Goal: Complete application form: Complete application form

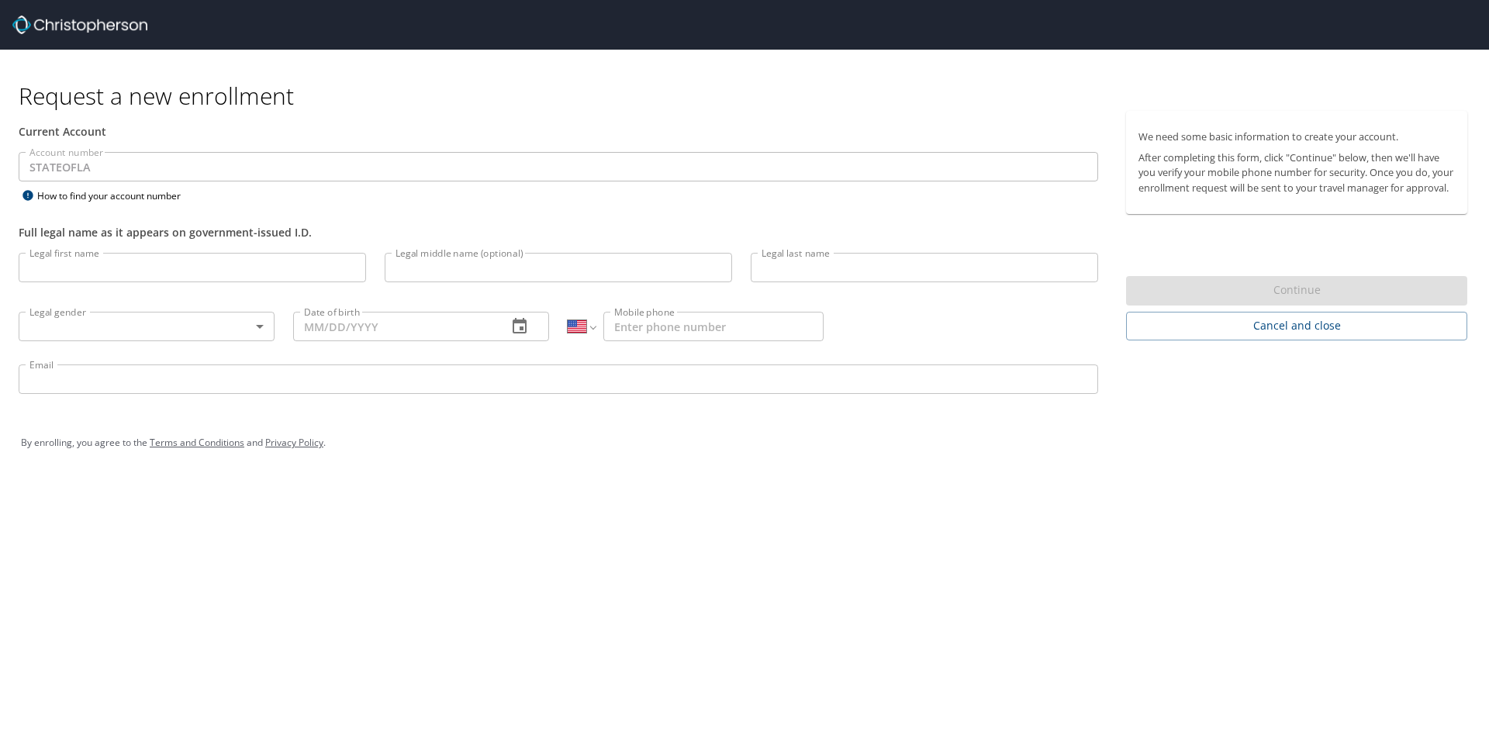
select select "US"
click at [307, 266] on input "Legal first name" at bounding box center [193, 267] width 348 height 29
type input "[PERSON_NAME]"
type input "R"
type input "Piazza"
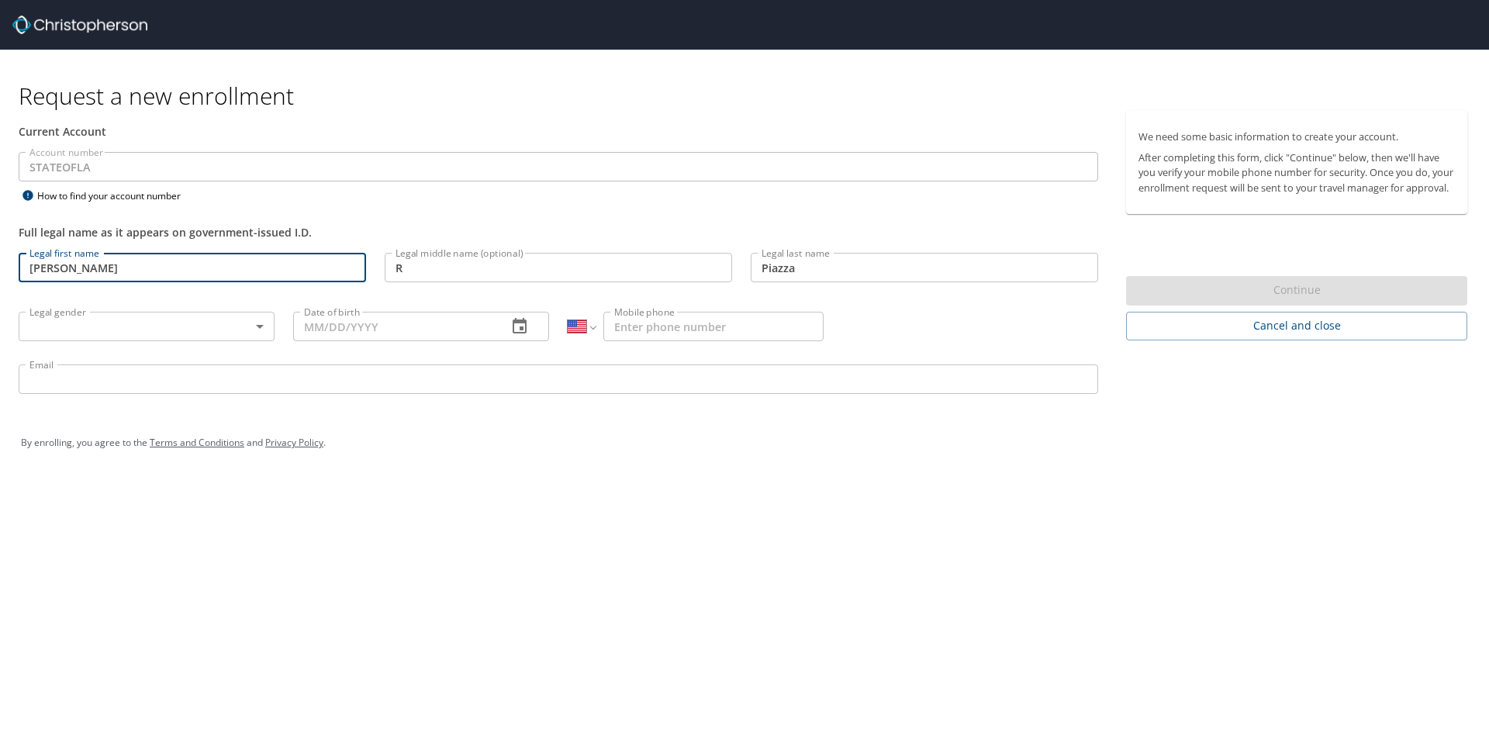
type input "(225) 721-2410"
click at [206, 323] on body "Request a new enrollment Current Account Account number STATEOFLA Account numbe…" at bounding box center [744, 369] width 1489 height 739
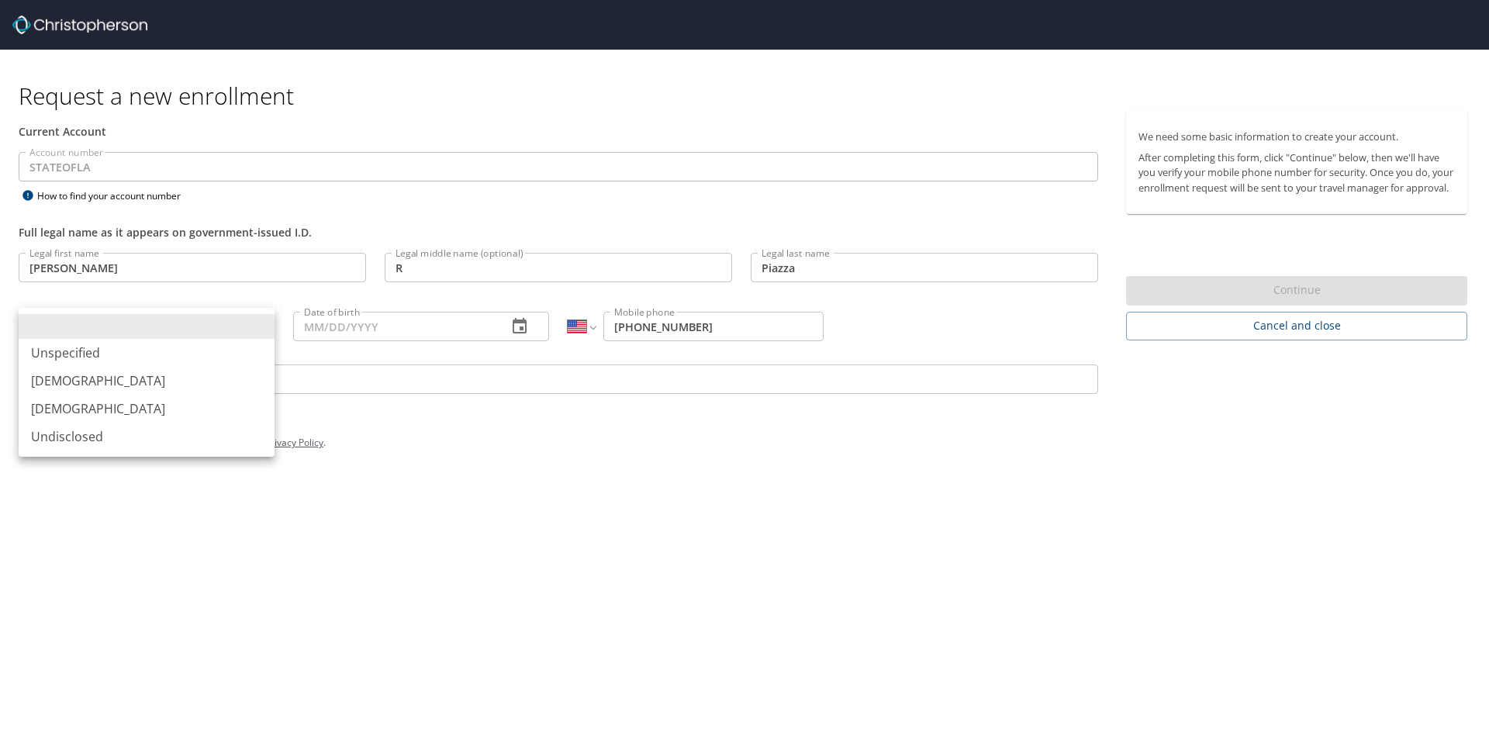
click at [140, 408] on li "[DEMOGRAPHIC_DATA]" at bounding box center [147, 409] width 256 height 28
type input "[DEMOGRAPHIC_DATA]"
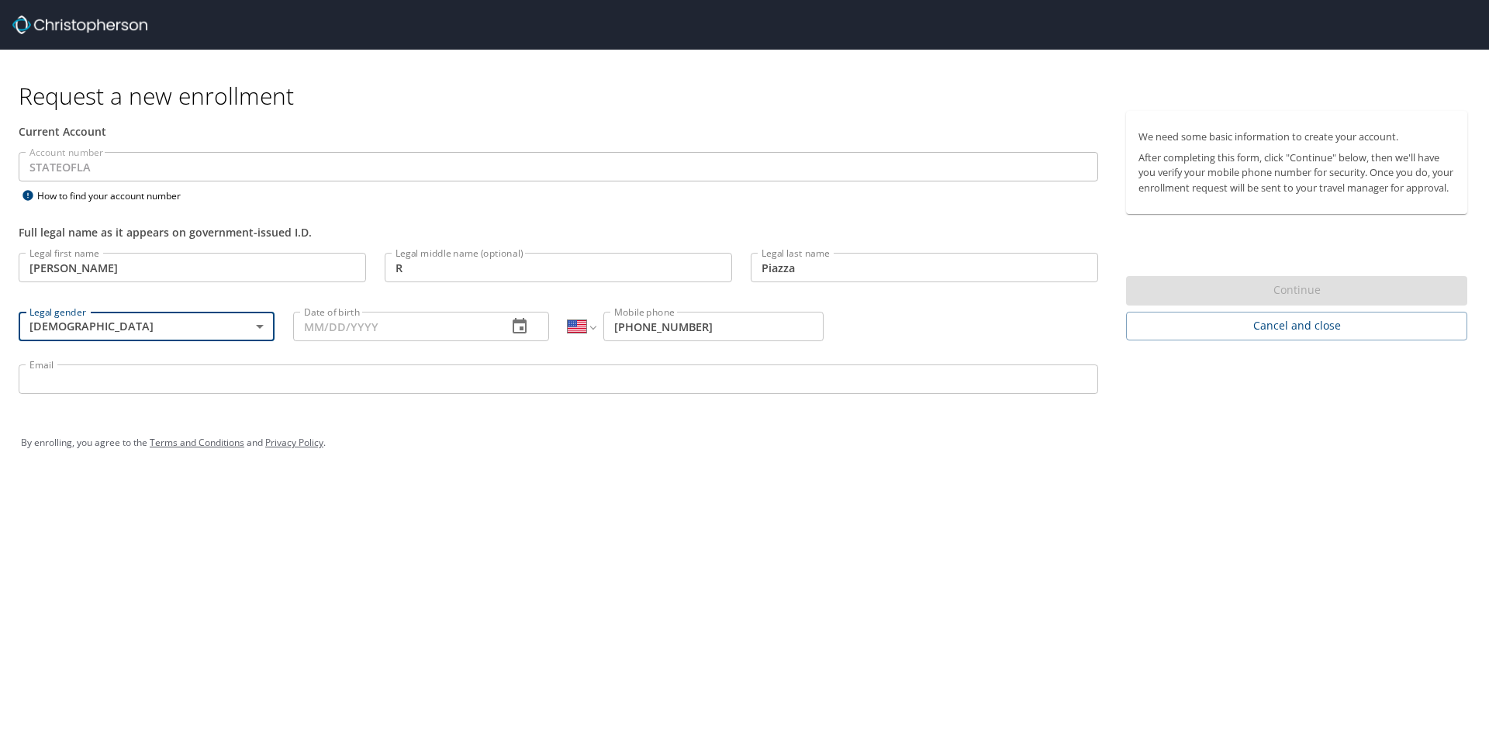
click at [476, 329] on input "Date of birth" at bounding box center [394, 326] width 202 height 29
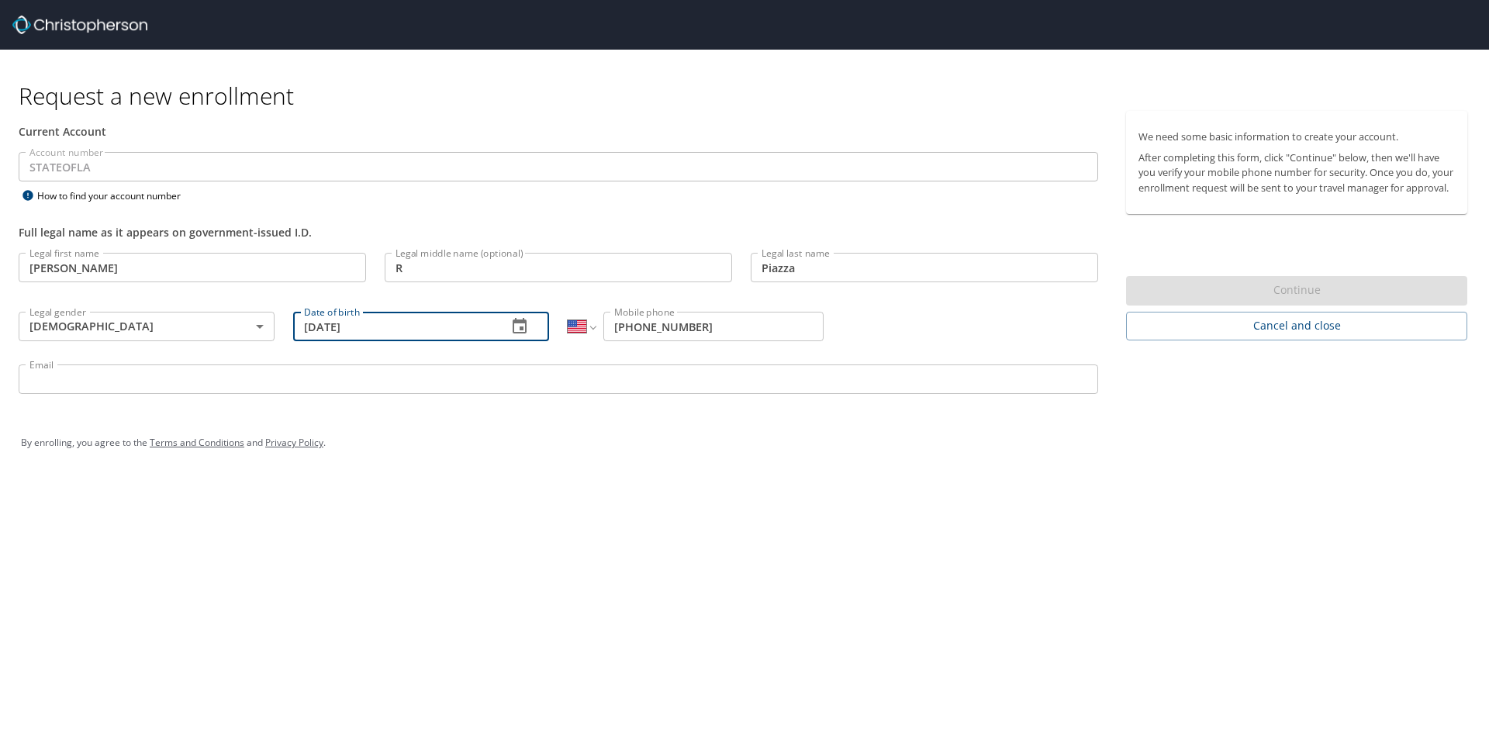
type input "[DATE]"
click at [474, 381] on input "Email" at bounding box center [559, 379] width 1080 height 29
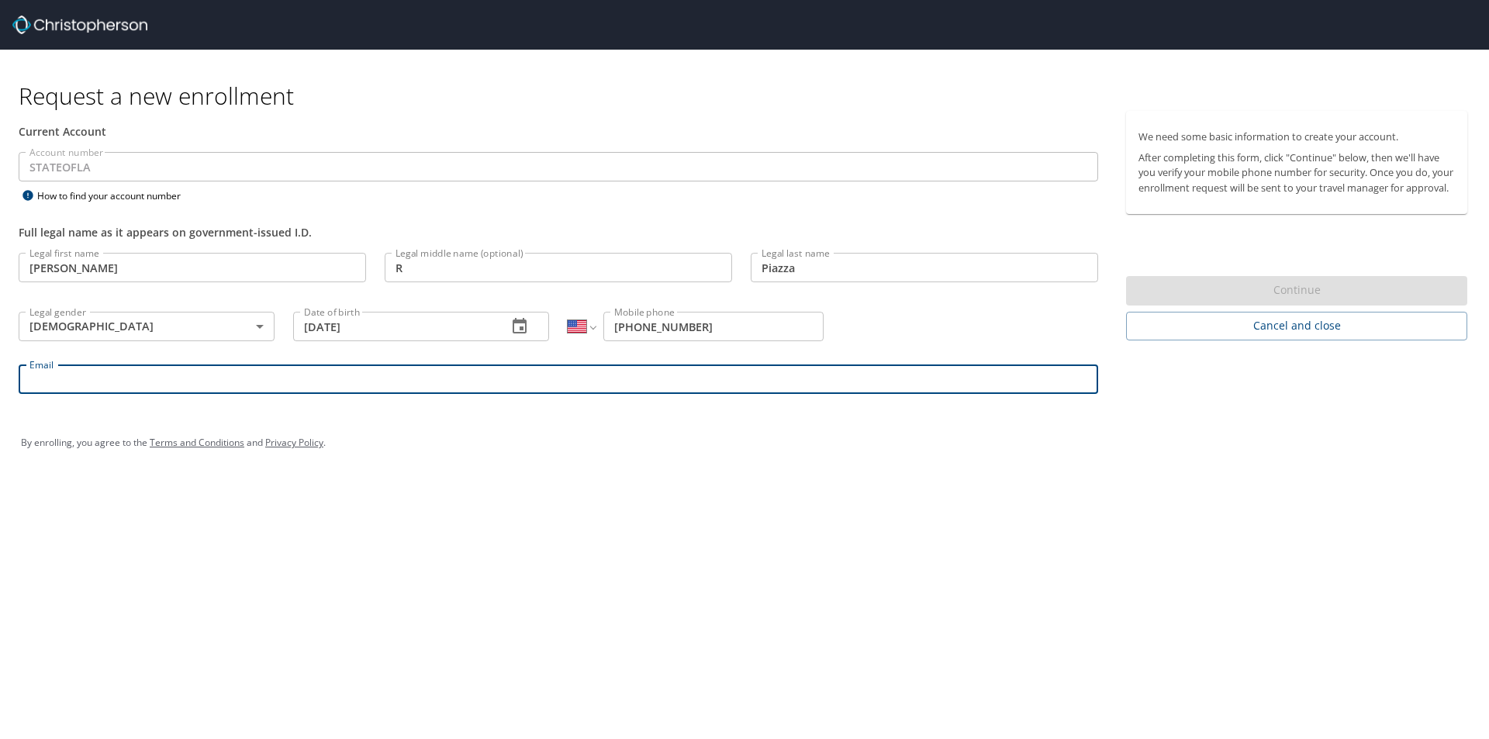
type input "[PERSON_NAME][EMAIL_ADDRESS][PERSON_NAME][DOMAIN_NAME]"
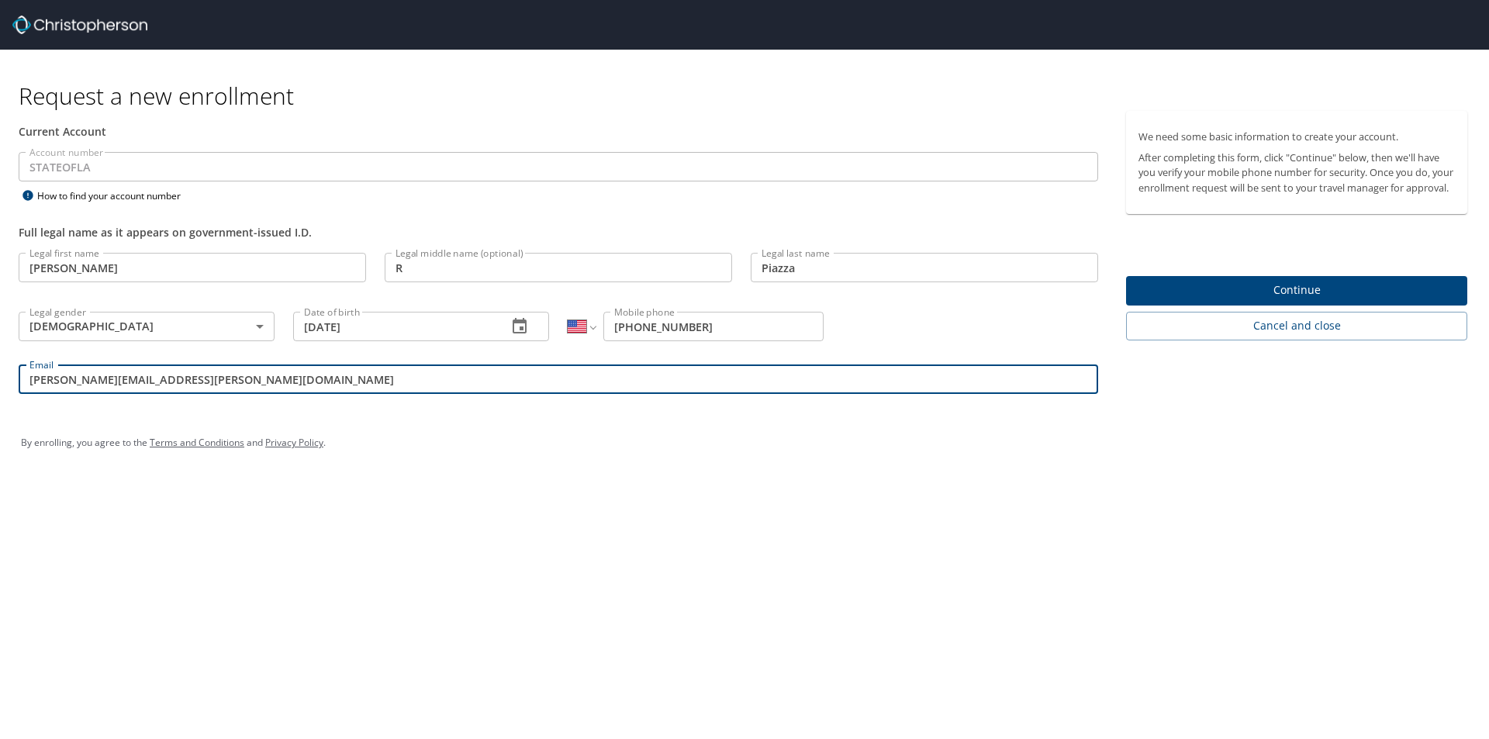
click at [1231, 300] on span "Continue" at bounding box center [1297, 290] width 316 height 19
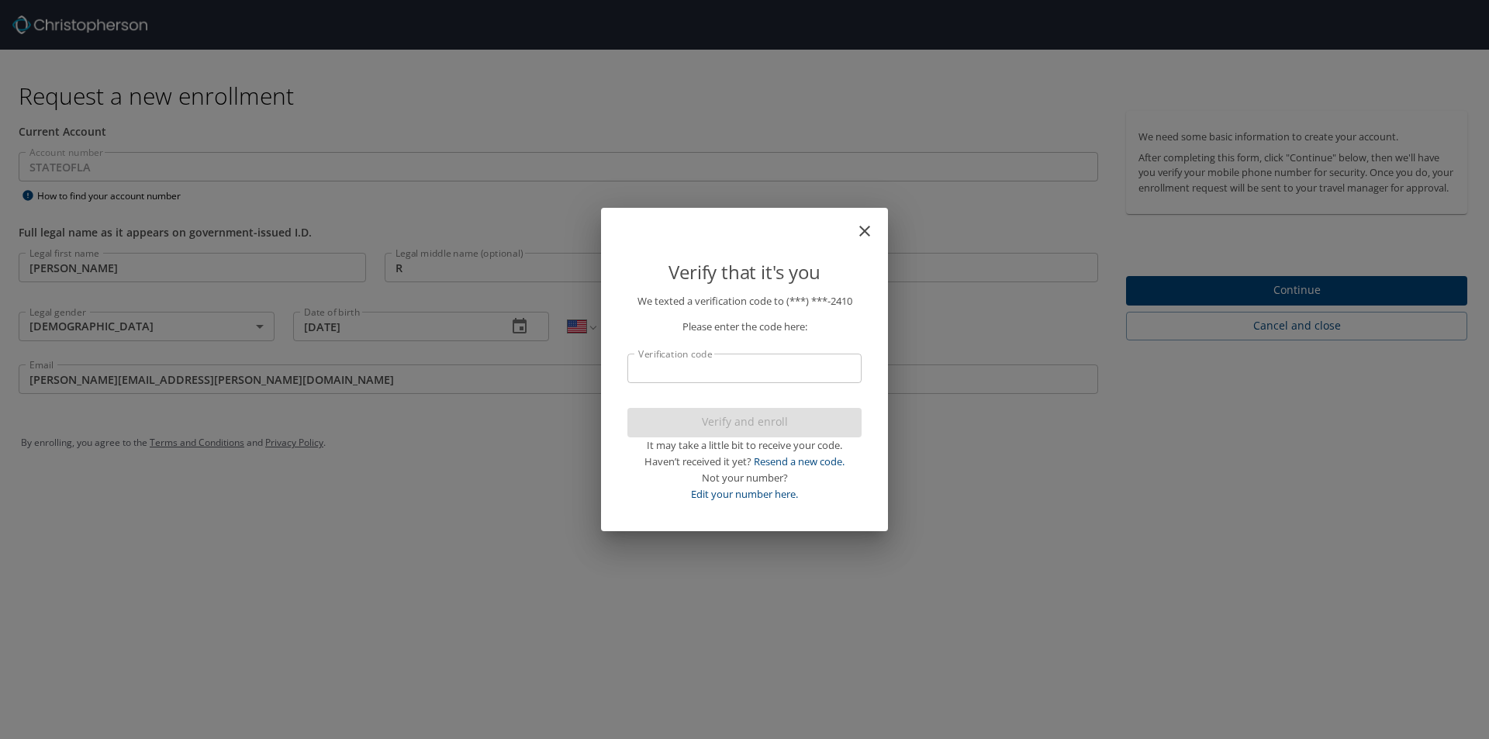
click at [719, 373] on input "Verification code" at bounding box center [745, 368] width 234 height 29
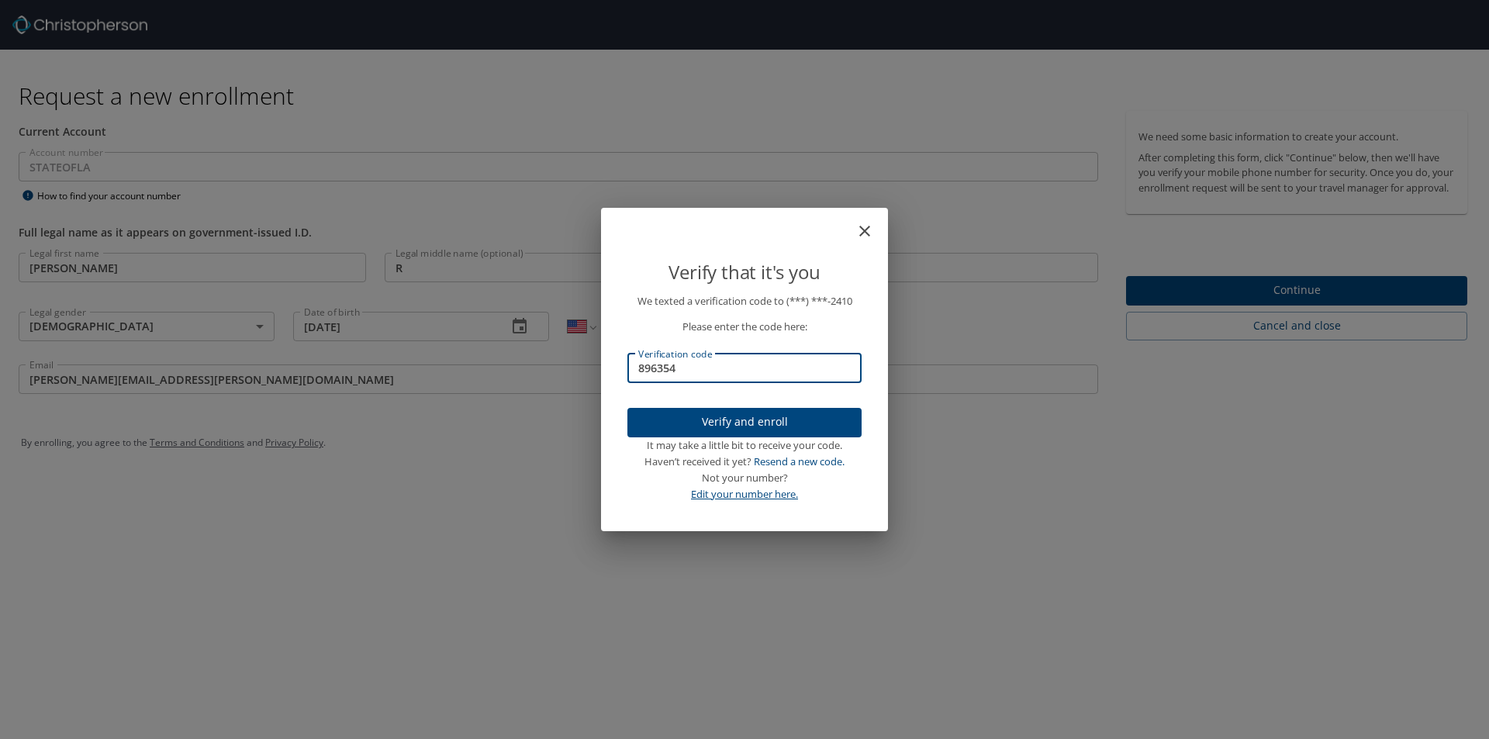
type input "896354"
click at [745, 493] on link "Edit your number here." at bounding box center [744, 494] width 107 height 14
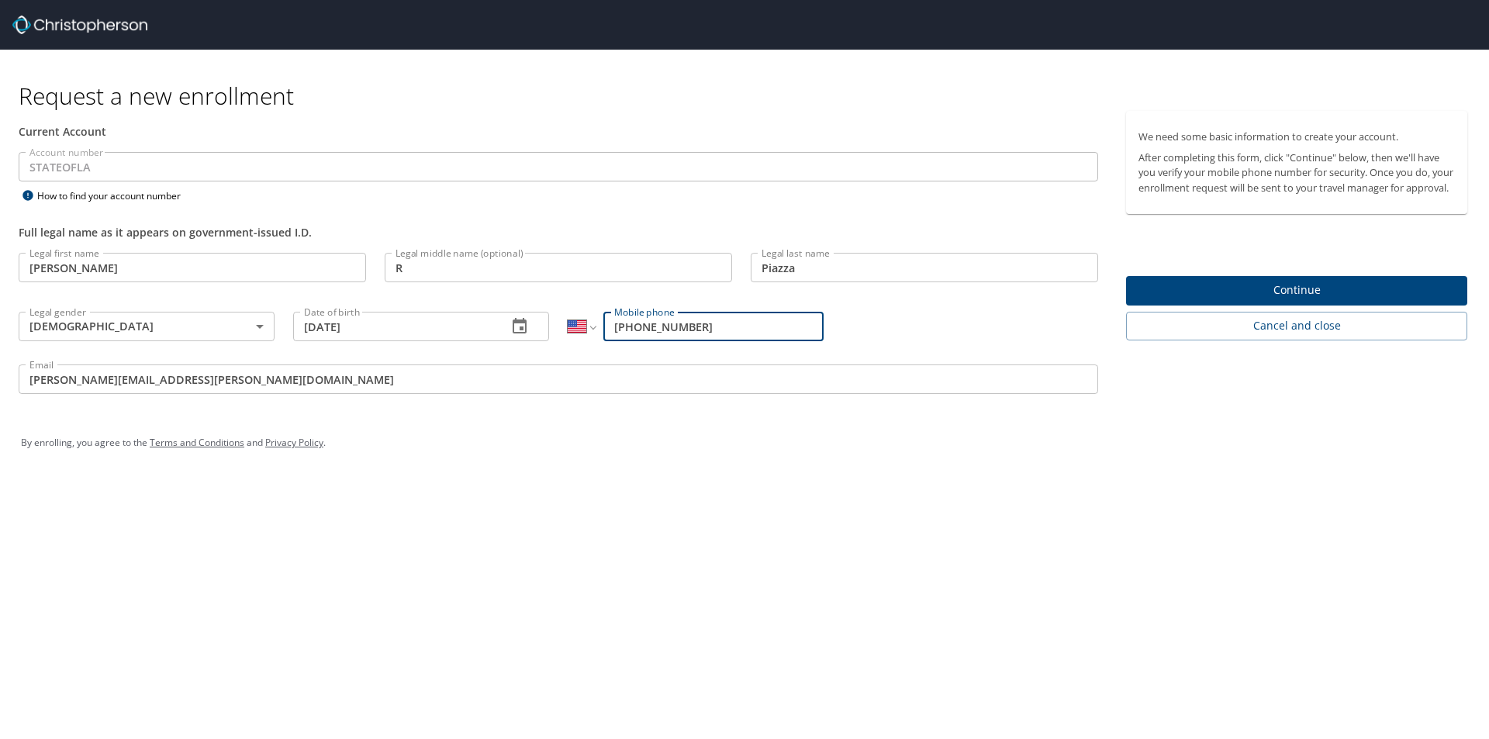
click at [712, 334] on input "(225) 721-2410" at bounding box center [714, 326] width 220 height 29
type input "[PHONE_NUMBER]"
click at [1254, 300] on span "Continue" at bounding box center [1297, 290] width 316 height 19
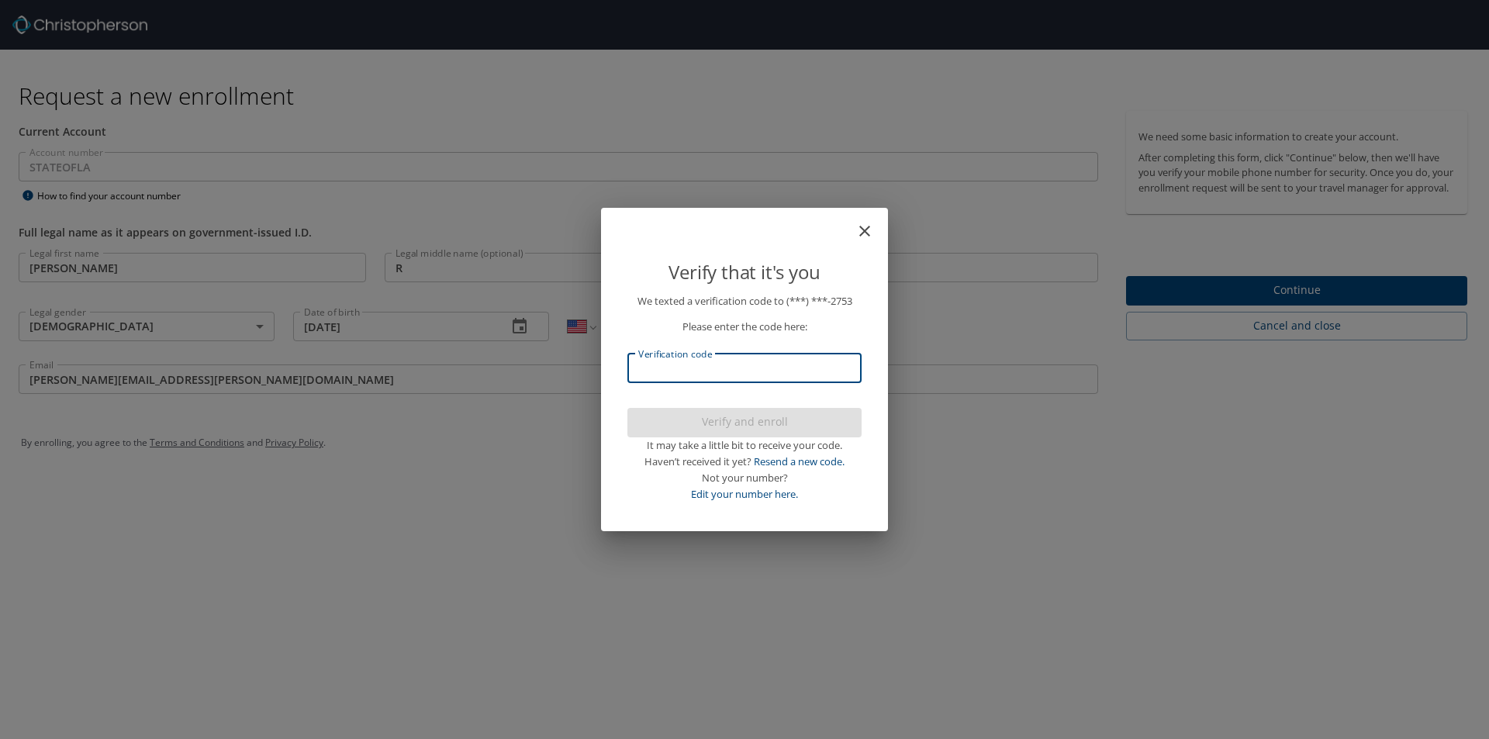
click at [735, 362] on input "Verification code" at bounding box center [745, 368] width 234 height 29
type input "1"
type input "401251"
click at [752, 414] on span "Verify and enroll" at bounding box center [744, 422] width 209 height 19
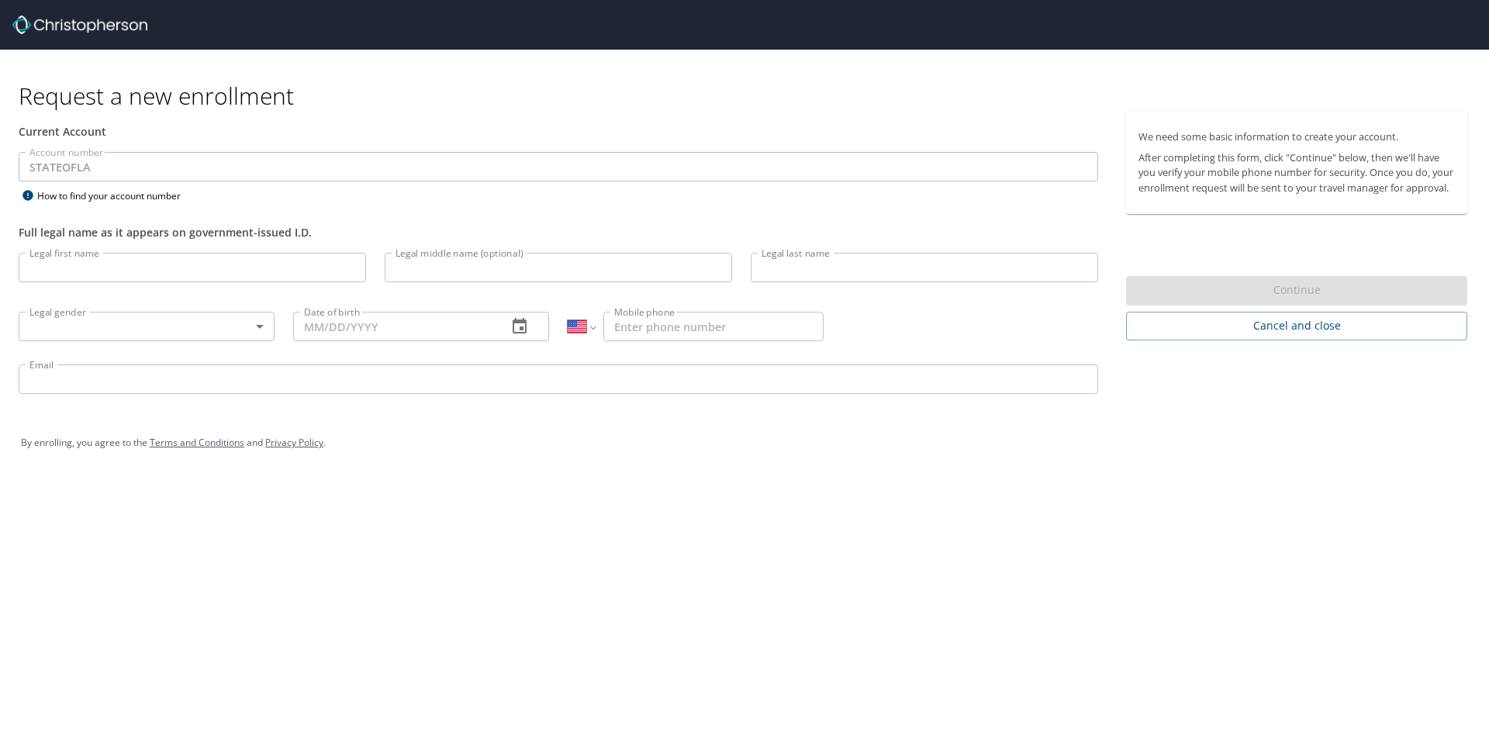
select select "US"
click at [178, 269] on input "Legal first name" at bounding box center [193, 267] width 348 height 29
type input "[PERSON_NAME]"
type input "Piazza"
type input "[PHONE_NUMBER]"
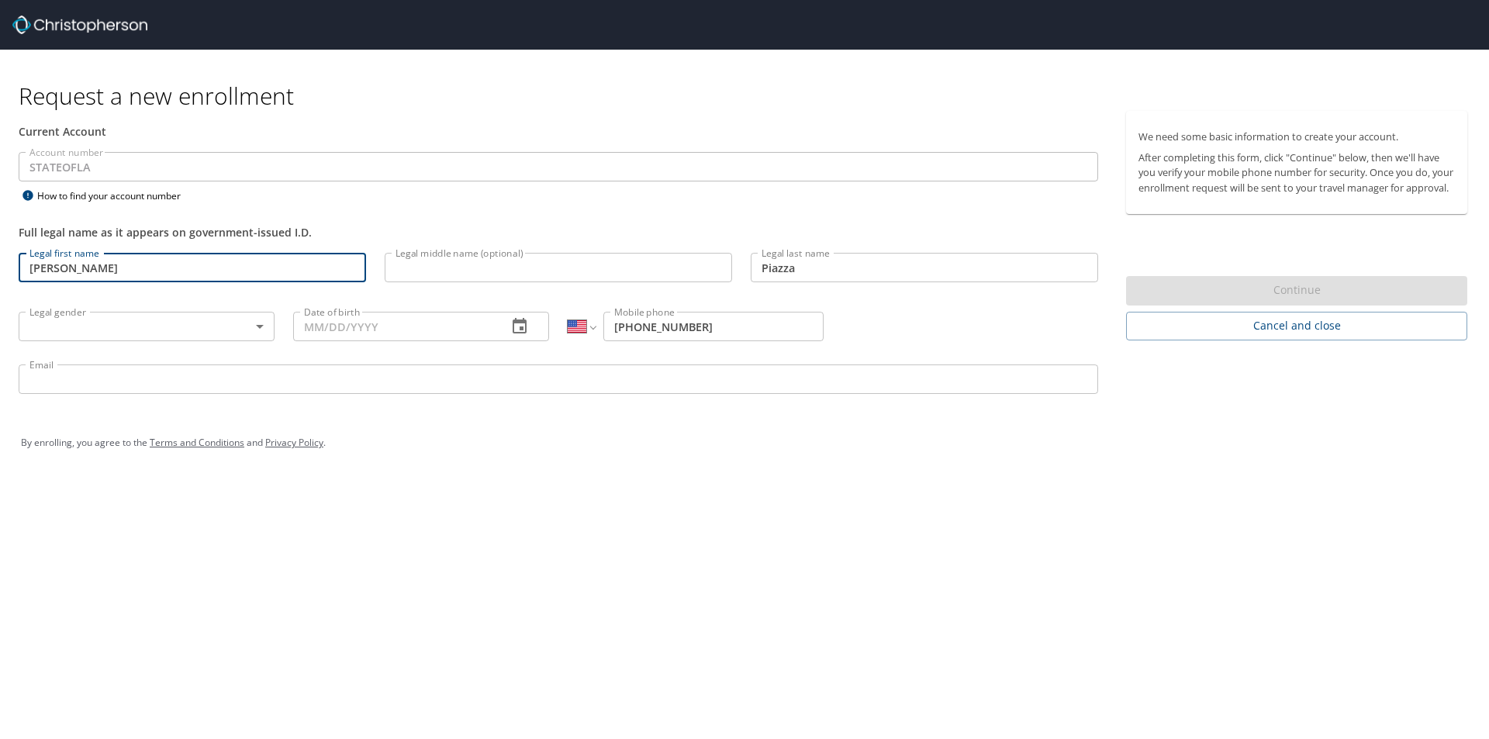
click at [178, 323] on body "Request a new enrollment Current Account Account number STATEOFLA Account numbe…" at bounding box center [744, 369] width 1489 height 739
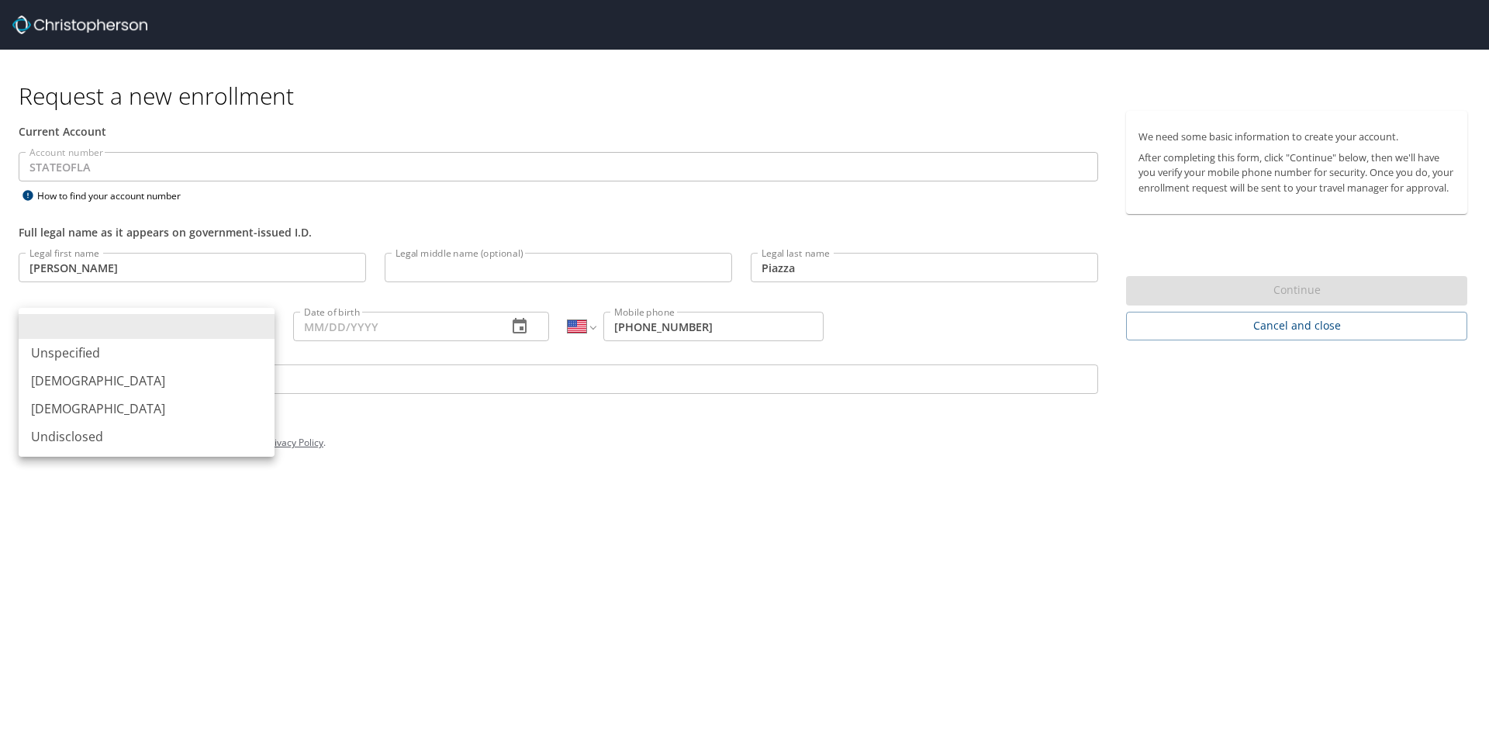
click at [133, 406] on li "[DEMOGRAPHIC_DATA]" at bounding box center [147, 409] width 256 height 28
type input "[DEMOGRAPHIC_DATA]"
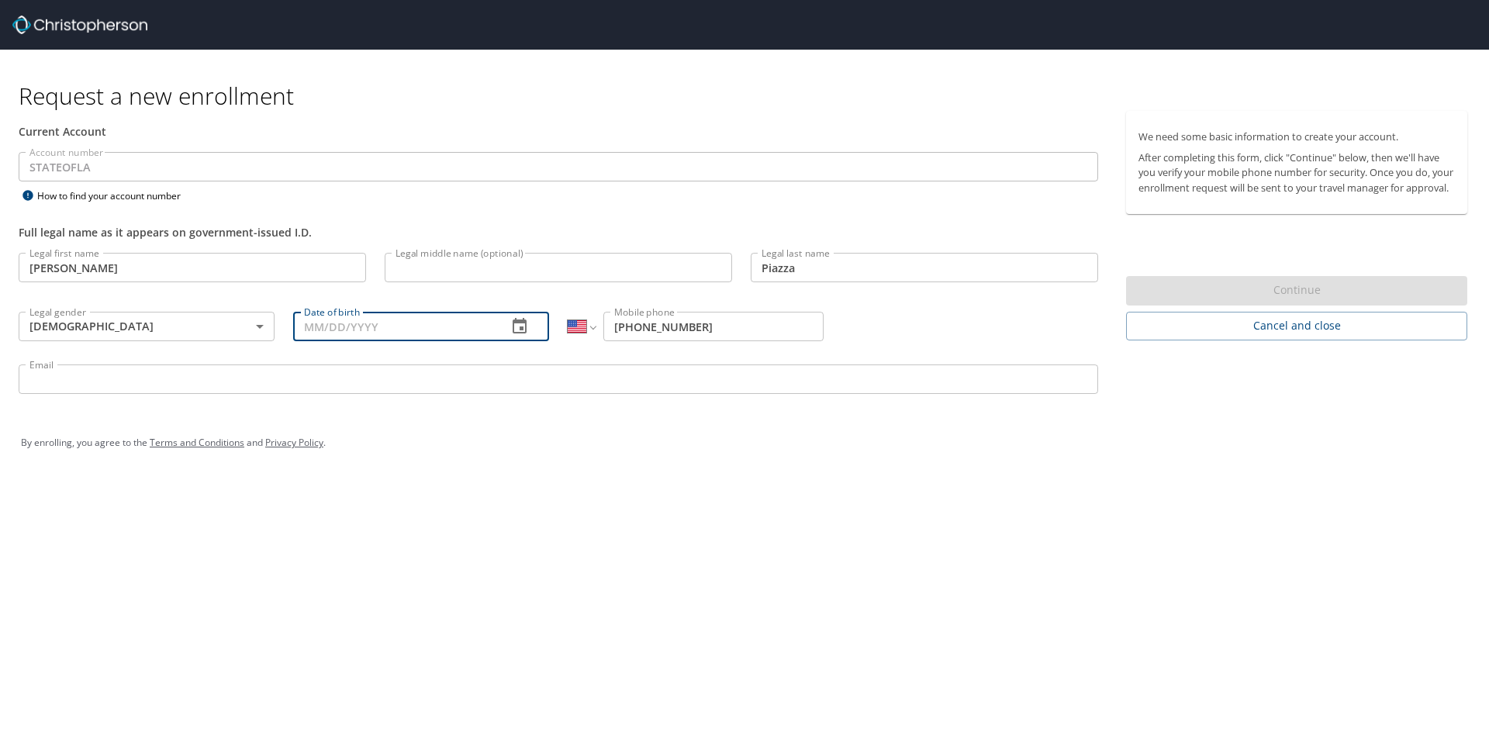
click at [369, 328] on input "Date of birth" at bounding box center [394, 326] width 202 height 29
type input "[DATE]"
click at [377, 387] on input "Email" at bounding box center [559, 379] width 1080 height 29
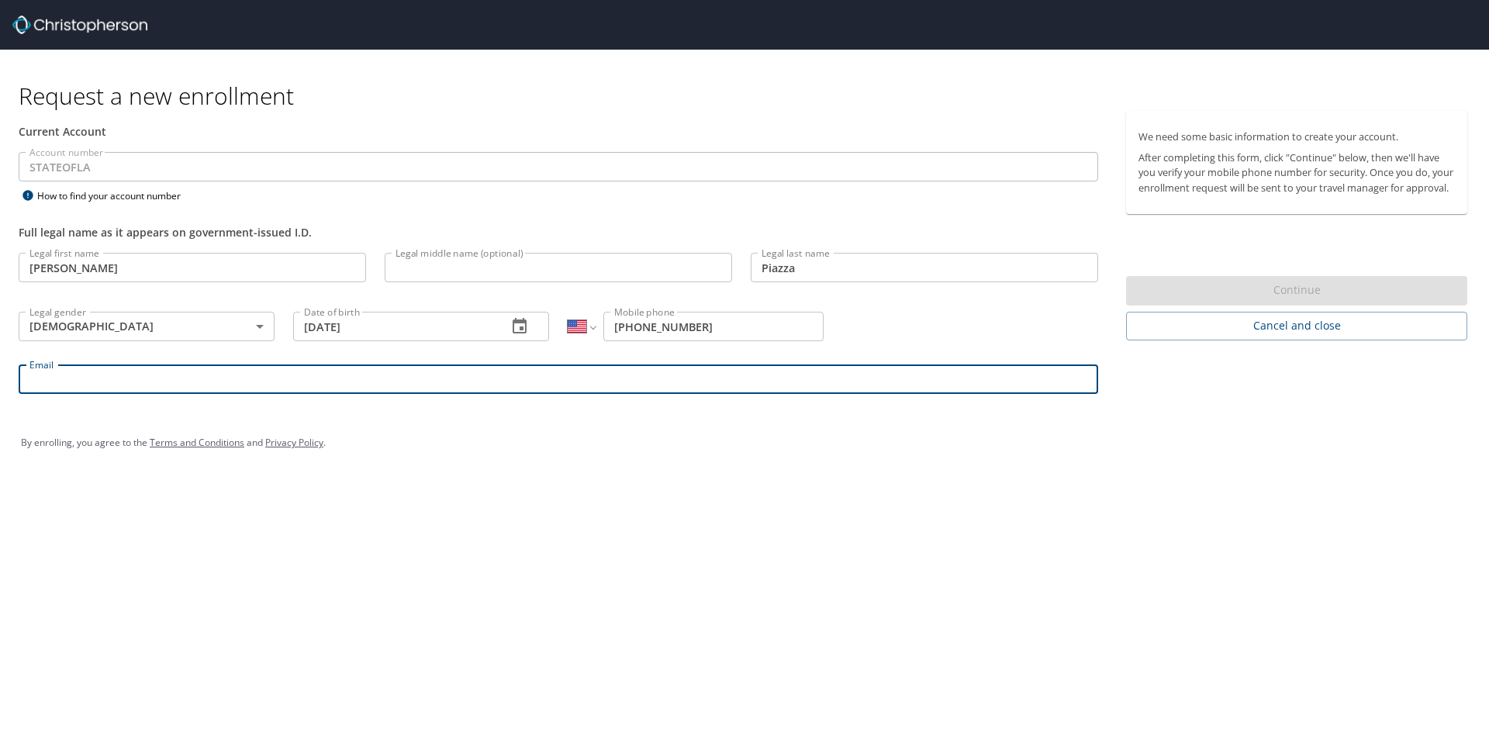
type input "[PERSON_NAME][EMAIL_ADDRESS][PERSON_NAME][DOMAIN_NAME]"
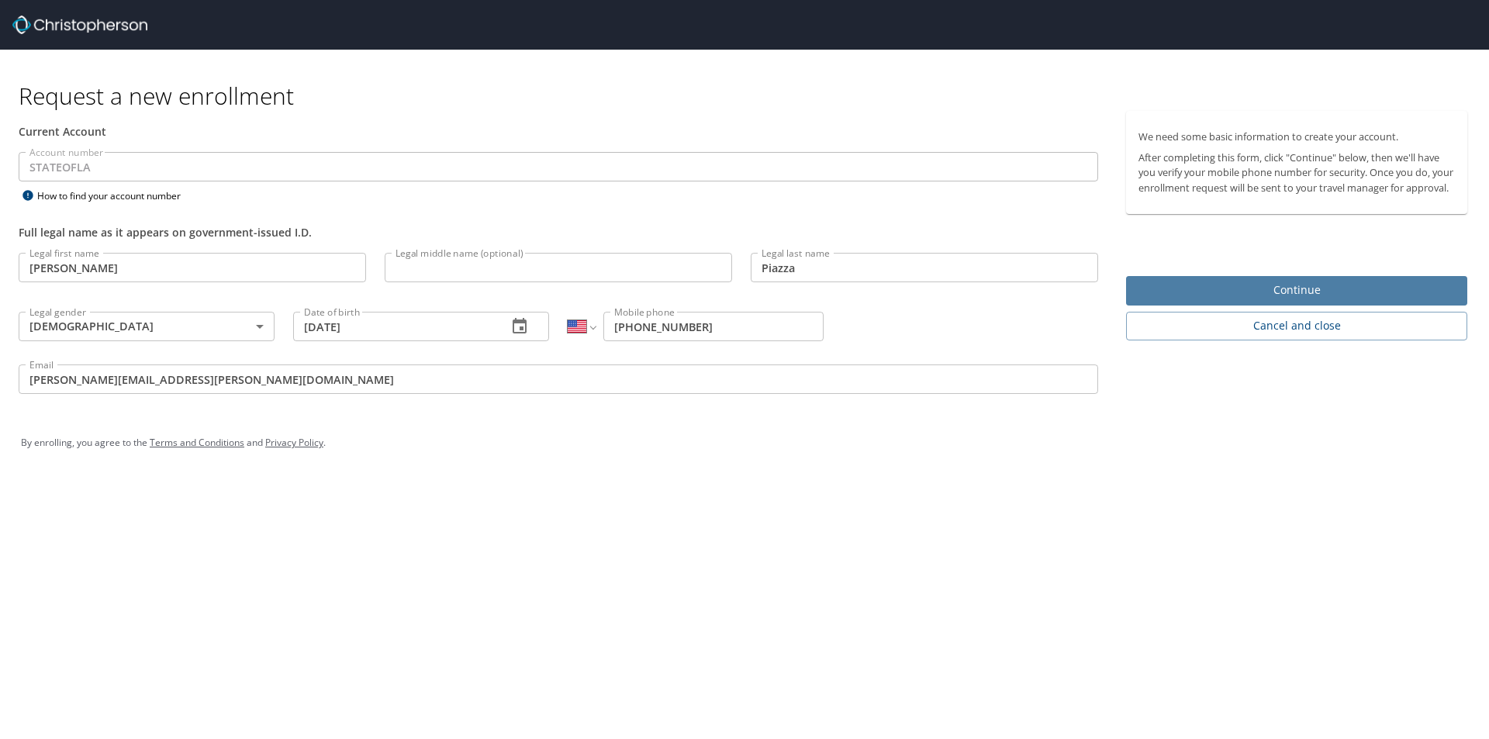
click at [1257, 300] on span "Continue" at bounding box center [1297, 290] width 316 height 19
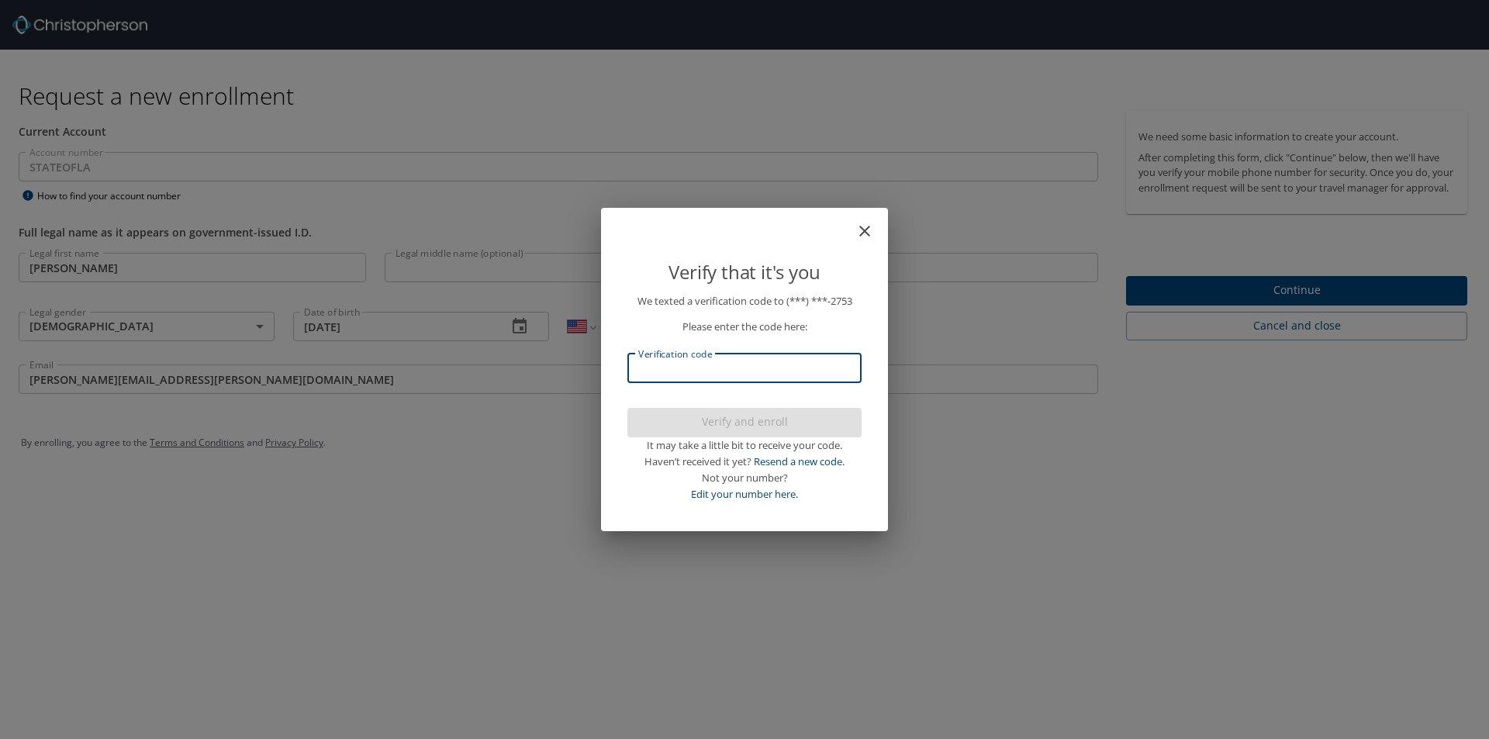
click at [736, 369] on input "Verification code" at bounding box center [745, 368] width 234 height 29
click at [721, 367] on input "Verification code" at bounding box center [745, 368] width 234 height 29
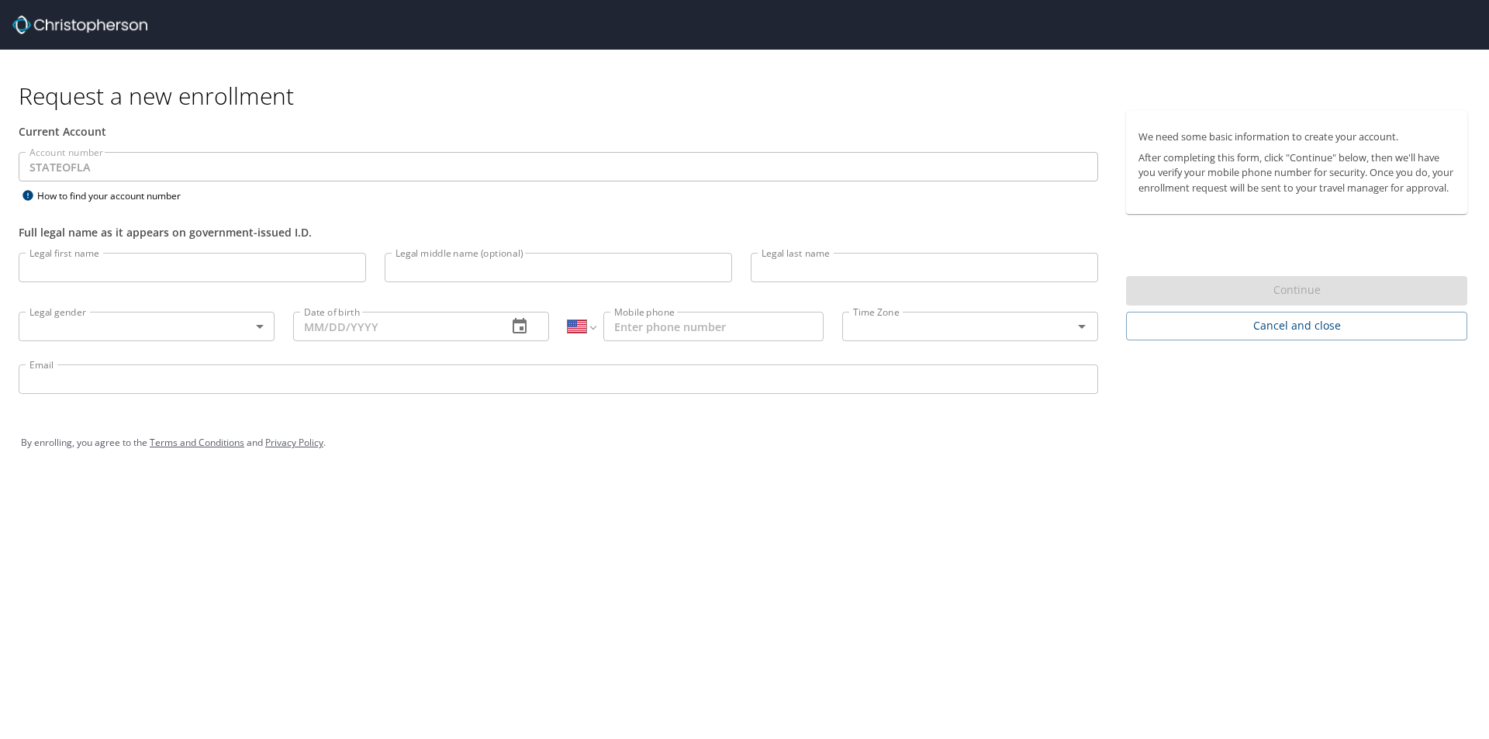
select select "US"
click at [54, 9] on div at bounding box center [750, 25] width 1477 height 50
click at [21, 27] on img at bounding box center [79, 25] width 135 height 19
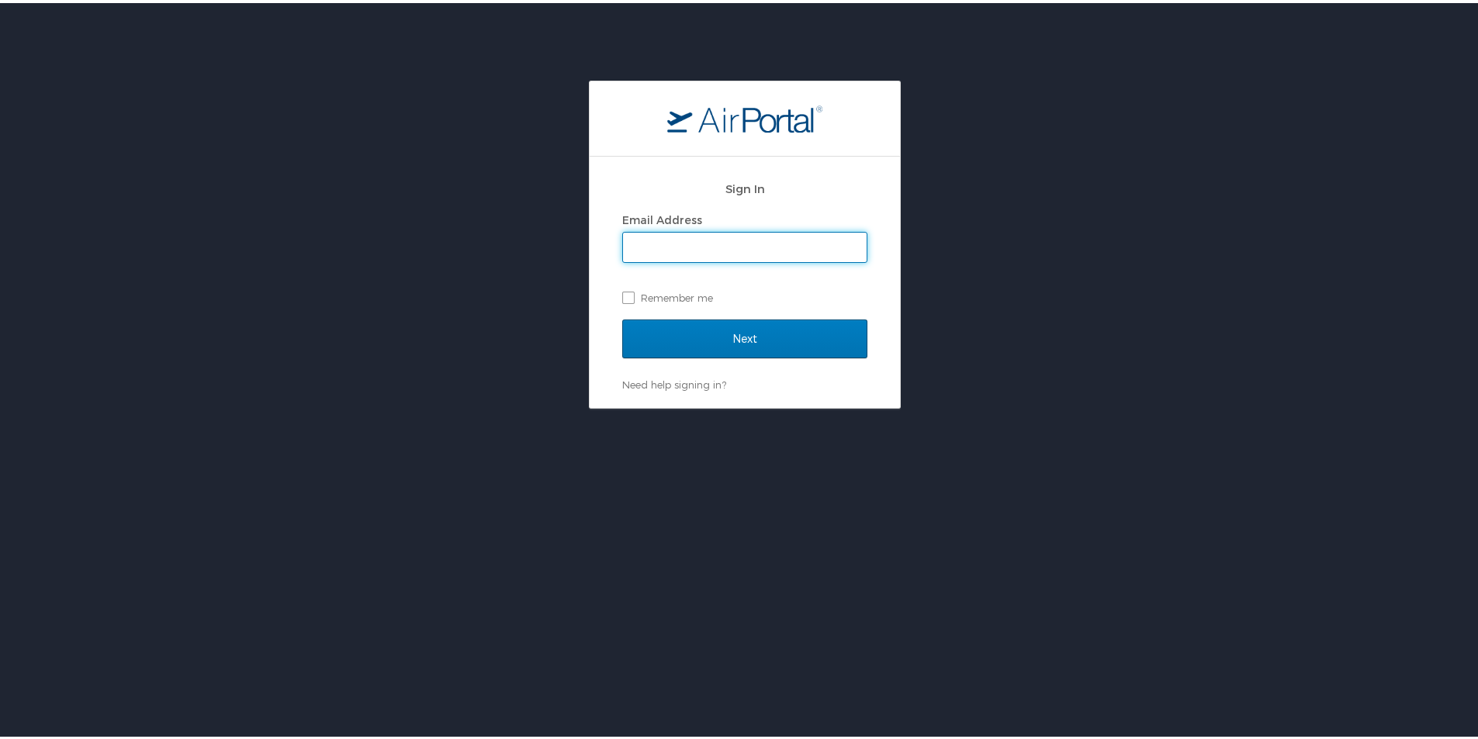
click at [775, 253] on input "Email Address" at bounding box center [745, 244] width 244 height 29
type input "[PERSON_NAME][EMAIL_ADDRESS][PERSON_NAME][DOMAIN_NAME]"
click at [625, 297] on label "Remember me" at bounding box center [744, 294] width 245 height 23
click at [625, 297] on input "Remember me" at bounding box center [627, 294] width 10 height 10
checkbox input "true"
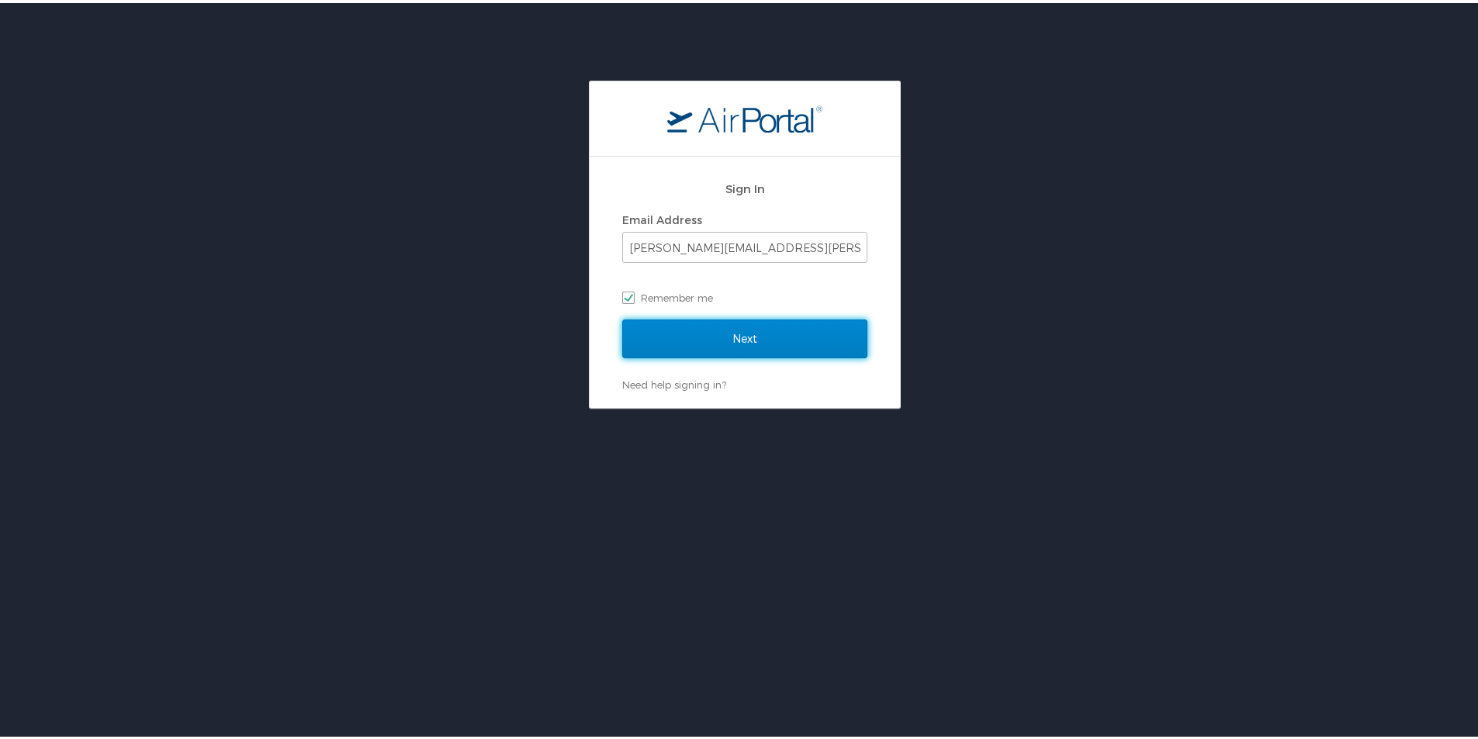
click at [700, 332] on input "Next" at bounding box center [744, 335] width 245 height 39
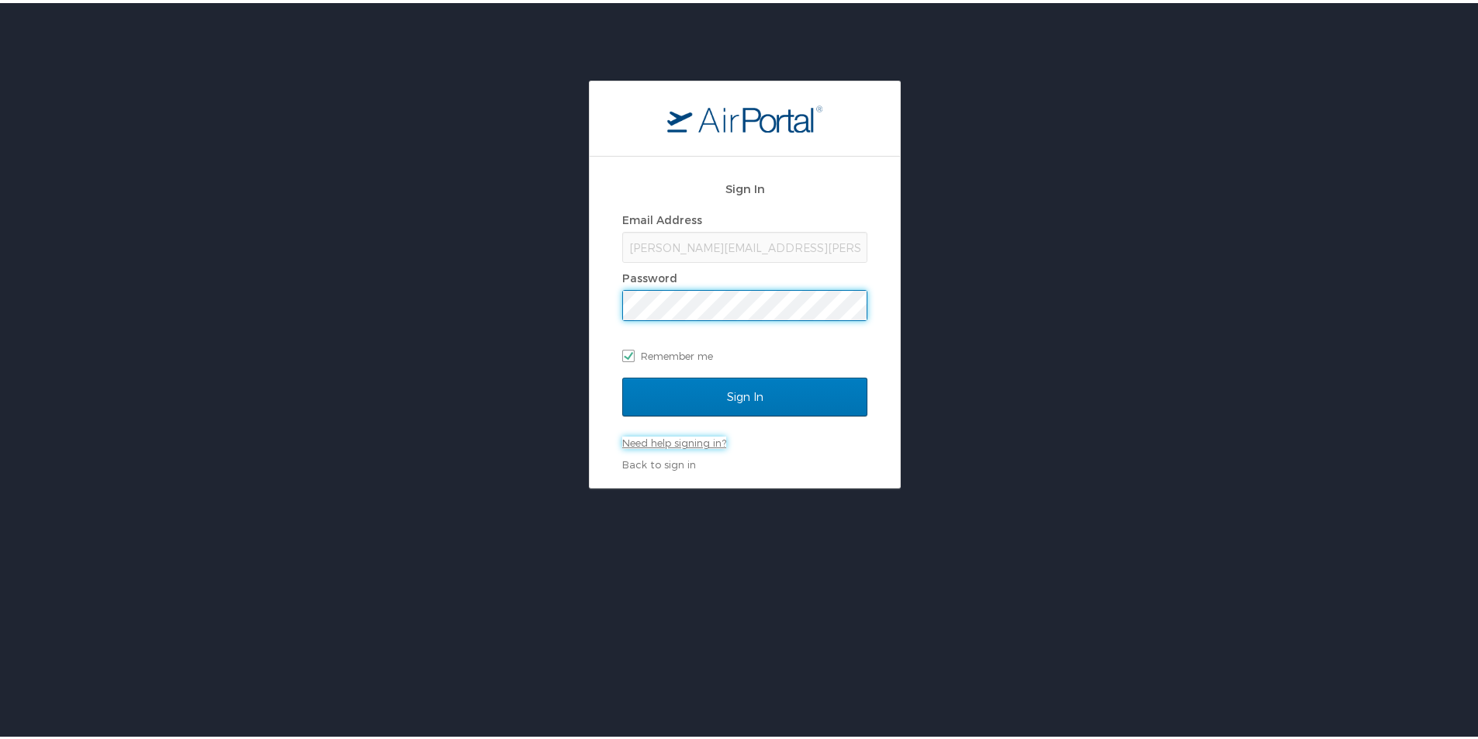
click at [670, 439] on link "Need help signing in?" at bounding box center [674, 440] width 104 height 12
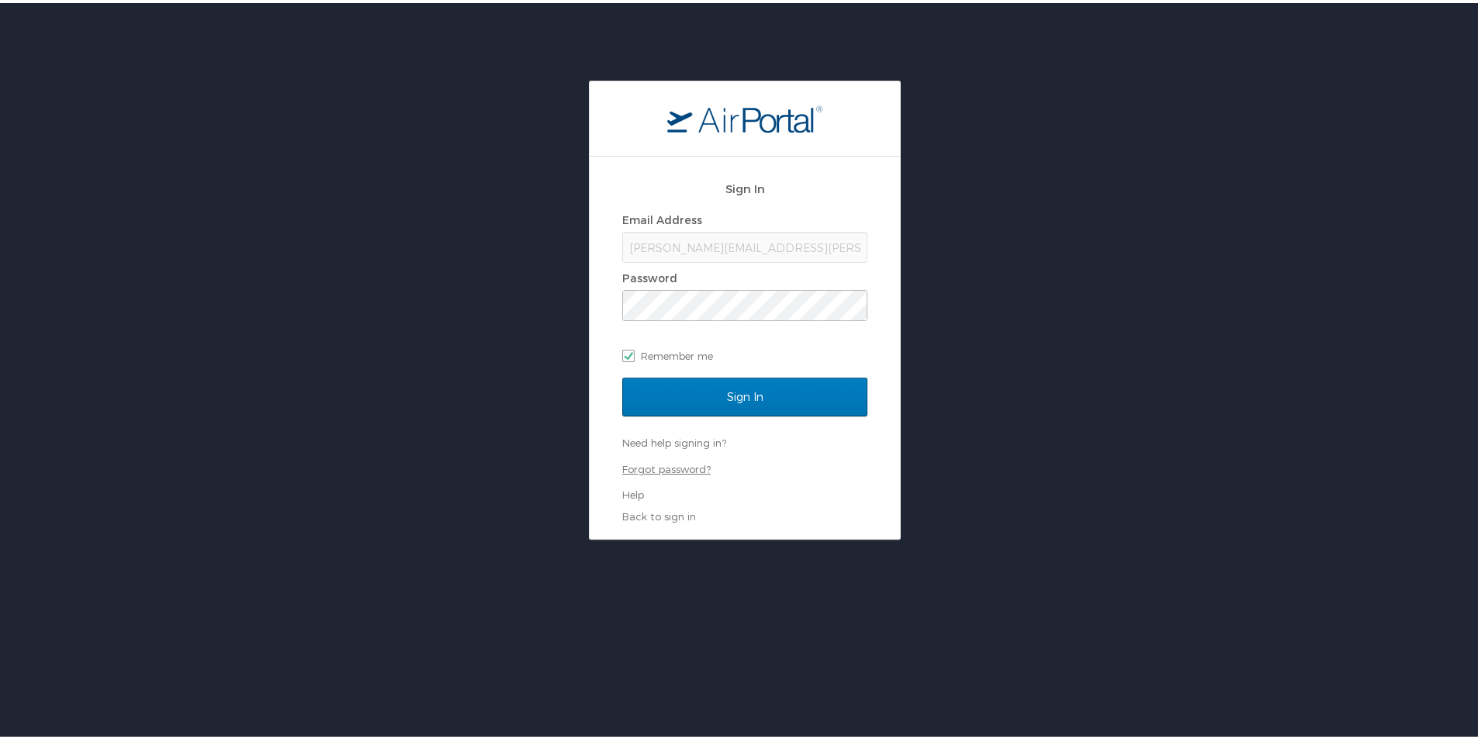
click at [669, 464] on link "Forgot password?" at bounding box center [666, 466] width 88 height 12
